Goal: Task Accomplishment & Management: Complete application form

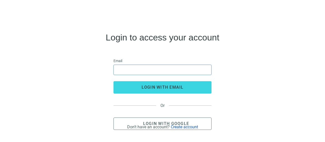
click at [128, 69] on input "email" at bounding box center [162, 70] width 91 height 10
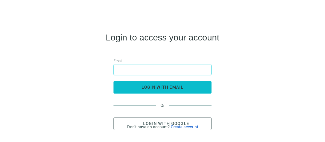
type input "**********"
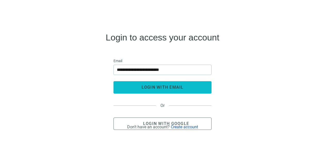
click at [154, 89] on span "login with email" at bounding box center [163, 87] width 42 height 5
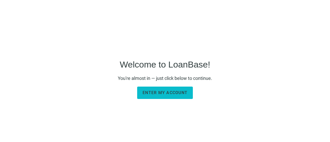
click at [176, 93] on span "Enter my account" at bounding box center [165, 92] width 45 height 5
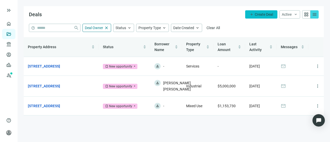
click at [250, 14] on span "add" at bounding box center [252, 14] width 4 height 4
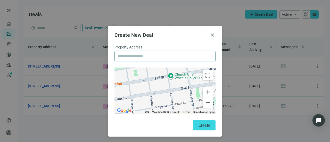
click at [126, 57] on input "text" at bounding box center [165, 56] width 94 height 10
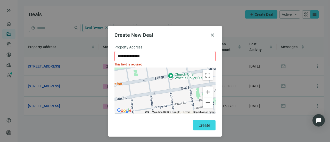
type input "**********"
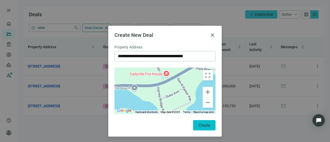
click at [199, 127] on span "Create" at bounding box center [205, 125] width 12 height 5
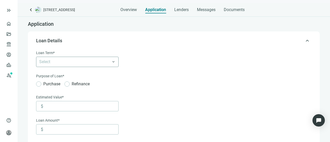
click at [88, 64] on div at bounding box center [74, 61] width 75 height 7
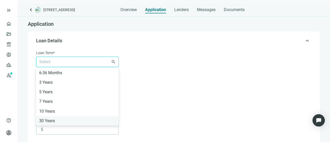
click at [50, 119] on div "30 Years" at bounding box center [77, 121] width 76 height 6
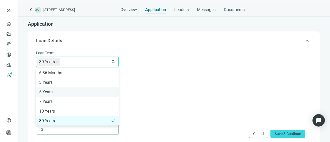
click at [71, 89] on div "5 Years" at bounding box center [77, 92] width 76 height 6
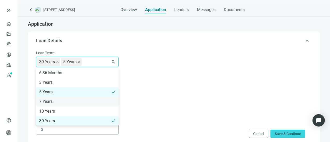
click at [71, 101] on div "7 Years" at bounding box center [77, 101] width 76 height 6
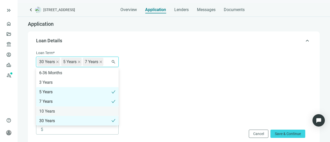
click at [69, 108] on div "10 Years" at bounding box center [77, 111] width 76 height 6
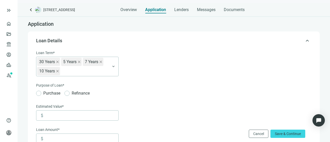
scroll to position [26, 0]
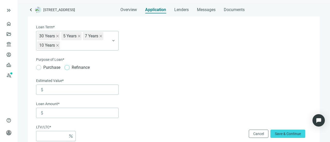
click at [76, 67] on span "Refinance" at bounding box center [81, 67] width 22 height 6
click at [71, 92] on input at bounding box center [82, 90] width 73 height 10
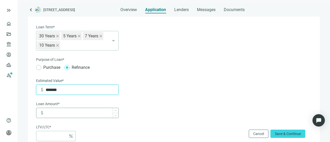
type input "*******"
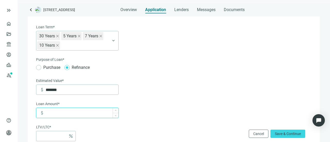
click at [64, 112] on input at bounding box center [82, 113] width 73 height 10
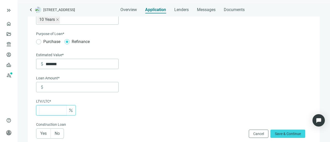
click at [56, 110] on input at bounding box center [52, 110] width 27 height 10
type input "******"
type input "*"
type input "*******"
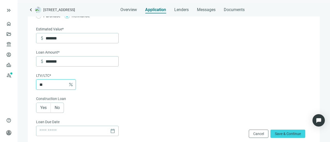
type input "**"
click at [59, 107] on span "No" at bounding box center [57, 107] width 5 height 5
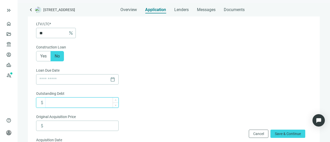
click at [86, 103] on input at bounding box center [82, 103] width 73 height 10
type input "*******"
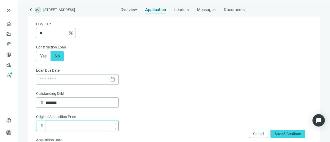
click at [71, 123] on input at bounding box center [82, 126] width 73 height 10
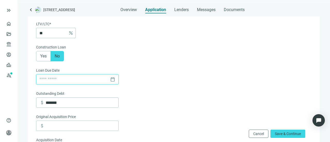
click at [91, 77] on input at bounding box center [73, 80] width 69 height 10
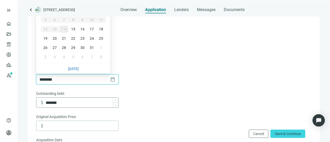
type input "********"
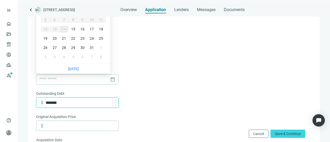
click at [75, 101] on input "*******" at bounding box center [82, 103] width 73 height 10
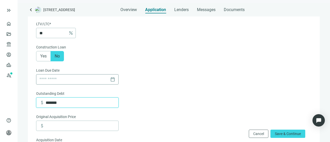
click at [112, 81] on div "calendar_today" at bounding box center [77, 80] width 76 height 10
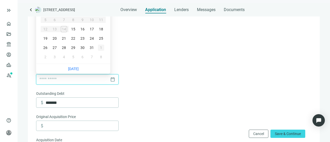
type input "**********"
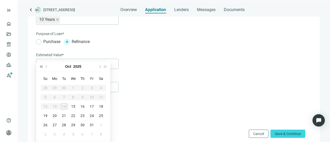
click at [39, 65] on button "Last year (Control + left)" at bounding box center [41, 66] width 6 height 10
click at [45, 65] on button "Previous month (PageUp)" at bounding box center [47, 66] width 6 height 10
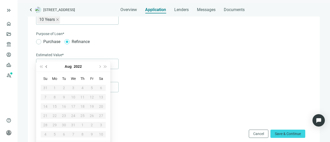
click at [45, 65] on button "Previous month (PageUp)" at bounding box center [47, 66] width 6 height 10
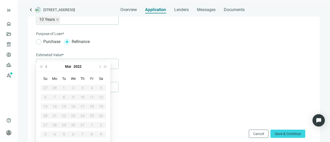
click at [45, 65] on button "Previous month (PageUp)" at bounding box center [47, 66] width 6 height 10
click at [73, 117] on div "19" at bounding box center [73, 116] width 6 height 6
click at [72, 64] on div "[DATE]" at bounding box center [73, 66] width 47 height 10
click at [72, 94] on div "5" at bounding box center [73, 97] width 6 height 6
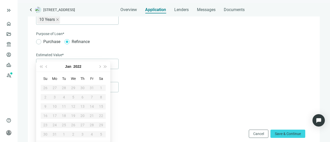
click at [72, 105] on div "12" at bounding box center [73, 106] width 6 height 6
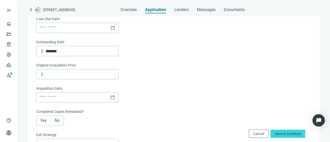
scroll to position [206, 0]
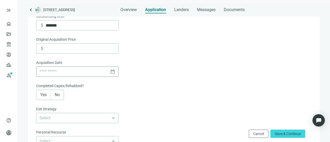
click at [110, 70] on div "calendar_today" at bounding box center [77, 72] width 76 height 10
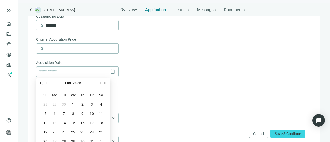
click at [40, 81] on button "Last year (Control + left)" at bounding box center [41, 83] width 6 height 10
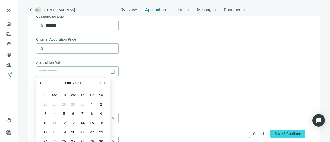
click at [40, 81] on button "Last year (Control + left)" at bounding box center [41, 83] width 6 height 10
click at [105, 81] on button "Next year (Control + right)" at bounding box center [106, 83] width 6 height 10
click at [42, 82] on span "Last year (Control + left)" at bounding box center [41, 83] width 3 height 3
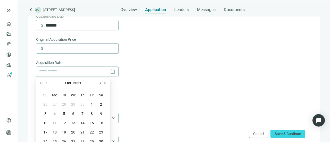
click at [97, 82] on button "Next month (PageDown)" at bounding box center [100, 83] width 6 height 10
type input "**********"
click at [72, 130] on div "19" at bounding box center [73, 132] width 6 height 6
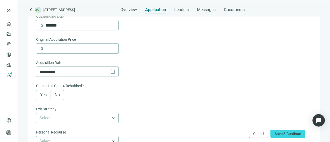
scroll to position [232, 0]
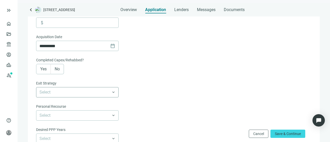
click at [114, 93] on span at bounding box center [77, 92] width 76 height 10
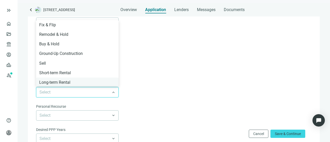
click at [61, 79] on div "Long-term Rental" at bounding box center [77, 82] width 76 height 6
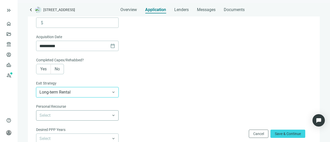
click at [103, 117] on input "search" at bounding box center [74, 116] width 71 height 10
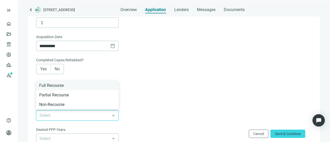
click at [63, 85] on div "Full Recourse" at bounding box center [77, 85] width 76 height 6
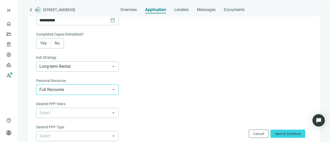
scroll to position [284, 0]
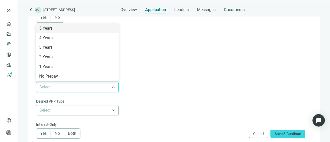
click at [103, 88] on input "search" at bounding box center [74, 87] width 71 height 10
click at [60, 30] on div "5 Years" at bounding box center [77, 28] width 76 height 6
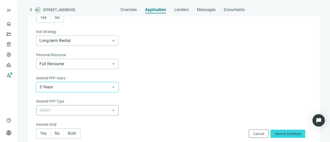
click at [79, 110] on input "search" at bounding box center [74, 110] width 71 height 10
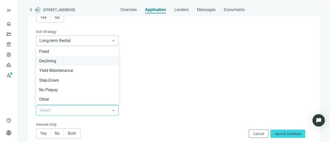
click at [51, 61] on div "Declining" at bounding box center [77, 61] width 76 height 6
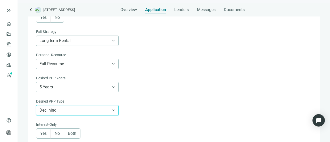
scroll to position [309, 0]
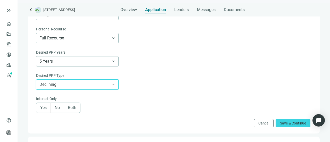
click at [56, 110] on span "No" at bounding box center [57, 107] width 5 height 5
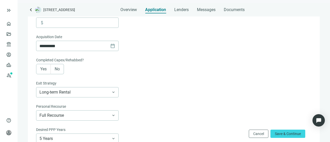
scroll to position [206, 0]
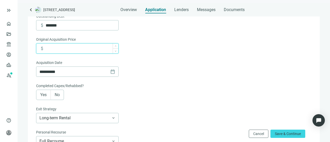
click at [105, 51] on input at bounding box center [82, 49] width 73 height 10
type input "*******"
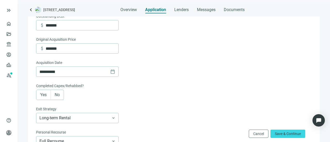
click at [140, 66] on form "**********" at bounding box center [173, 37] width 274 height 387
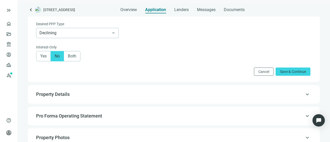
scroll to position [387, 0]
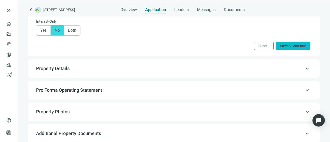
click at [281, 48] on button "Save & Continue" at bounding box center [293, 46] width 35 height 8
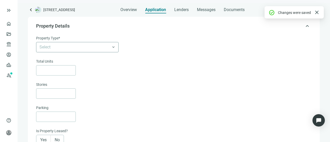
click at [102, 49] on input "search" at bounding box center [74, 47] width 71 height 10
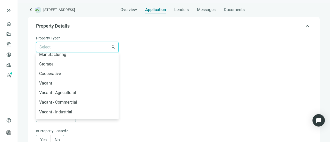
scroll to position [129, 0]
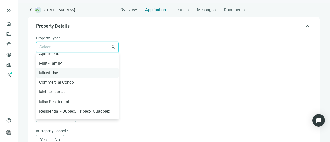
click at [57, 72] on div "Mixed Use" at bounding box center [77, 73] width 76 height 6
type input "*"
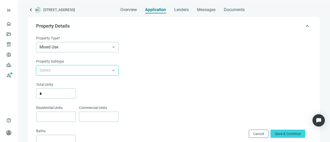
click at [103, 69] on input "search" at bounding box center [74, 70] width 71 height 10
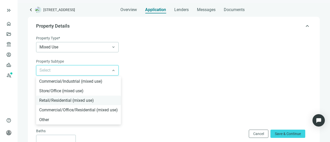
click at [52, 100] on div "Retail/Residential (mixed use)" at bounding box center [78, 100] width 79 height 6
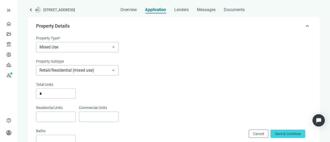
scroll to position [62, 0]
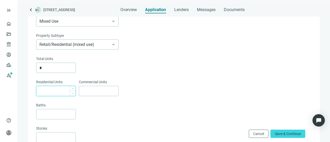
click at [69, 91] on input at bounding box center [57, 91] width 36 height 10
type input "*"
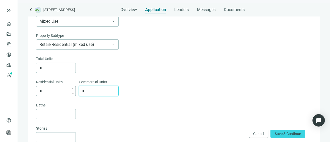
type input "*"
click at [57, 111] on input at bounding box center [57, 114] width 36 height 10
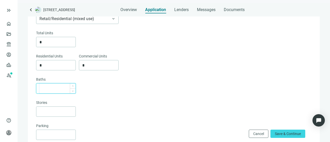
click at [65, 86] on input at bounding box center [57, 89] width 36 height 10
type input "*"
click at [53, 109] on input at bounding box center [57, 112] width 36 height 10
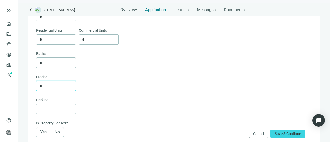
scroll to position [139, 0]
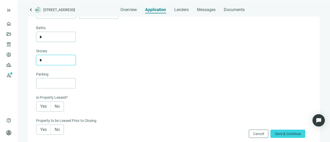
type input "*"
click at [38, 105] on label "Yes" at bounding box center [43, 106] width 15 height 10
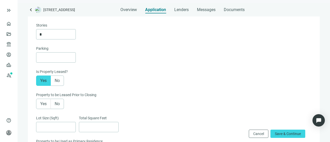
click at [44, 104] on span "Yes" at bounding box center [43, 103] width 6 height 5
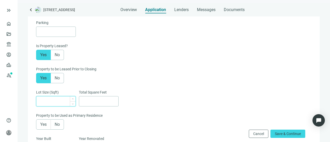
click at [56, 105] on input at bounding box center [57, 101] width 36 height 10
click at [58, 122] on span "No" at bounding box center [57, 124] width 5 height 5
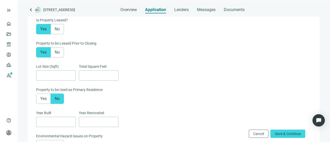
scroll to position [243, 0]
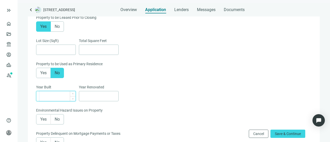
click at [60, 99] on input at bounding box center [57, 96] width 36 height 10
type input "****"
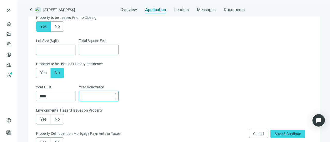
click at [105, 99] on input at bounding box center [100, 96] width 36 height 10
click at [159, 89] on div "Year Built **** Year Renovated" at bounding box center [173, 95] width 274 height 23
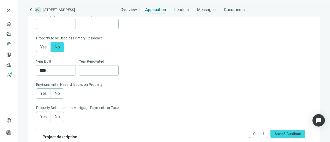
scroll to position [294, 0]
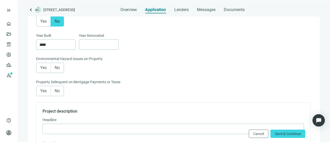
click at [55, 88] on label "No" at bounding box center [57, 91] width 13 height 10
click at [55, 69] on span "No" at bounding box center [57, 67] width 5 height 5
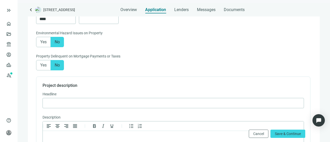
scroll to position [346, 0]
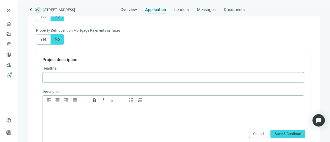
click at [87, 77] on input "text" at bounding box center [173, 77] width 255 height 10
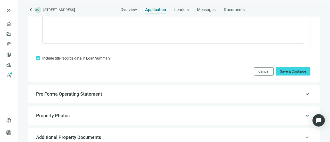
scroll to position [475, 0]
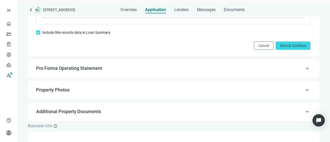
type input "**********"
click at [61, 70] on span "Pro Forma Operating Statement" at bounding box center [69, 67] width 66 height 5
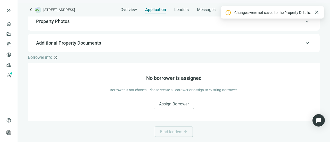
scroll to position [58, 0]
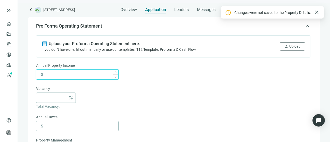
click at [53, 71] on input at bounding box center [82, 75] width 73 height 10
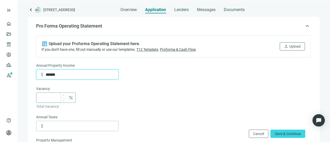
type input "******"
click at [55, 96] on input at bounding box center [52, 98] width 27 height 10
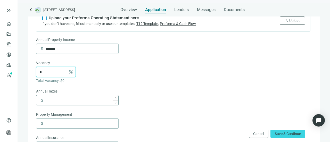
type input "*"
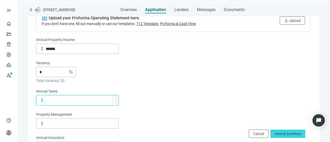
click at [60, 100] on input at bounding box center [82, 100] width 73 height 10
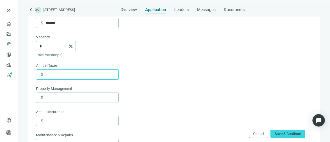
scroll to position [135, 0]
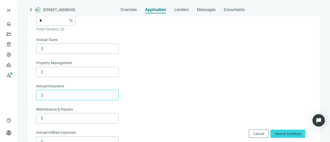
click at [67, 92] on input at bounding box center [82, 95] width 73 height 10
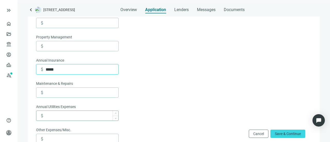
type input "*****"
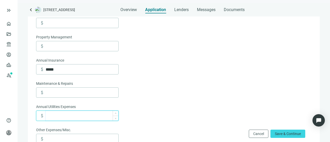
click at [60, 112] on input at bounding box center [82, 116] width 73 height 10
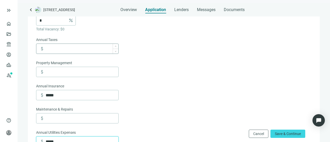
type input "*****"
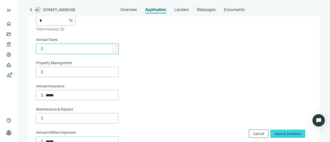
click at [51, 51] on input at bounding box center [82, 49] width 73 height 10
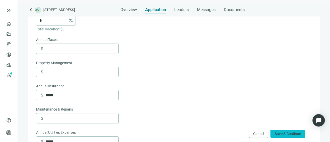
click at [288, 136] on button "Save & Continue" at bounding box center [287, 134] width 35 height 8
